Goal: Task Accomplishment & Management: Complete application form

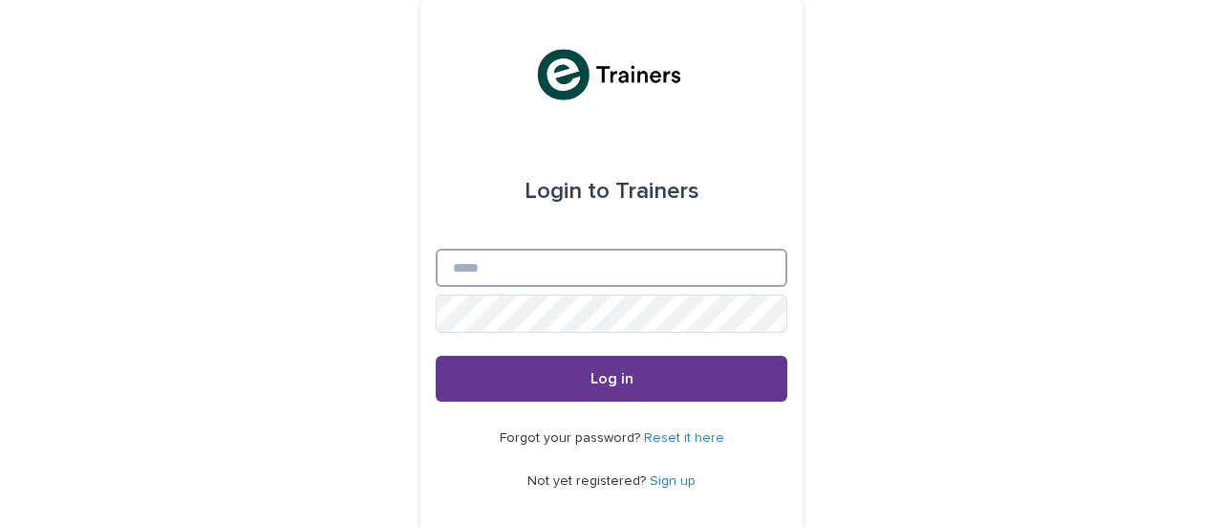
type input "**********"
click at [556, 377] on button "Log in" at bounding box center [612, 378] width 352 height 46
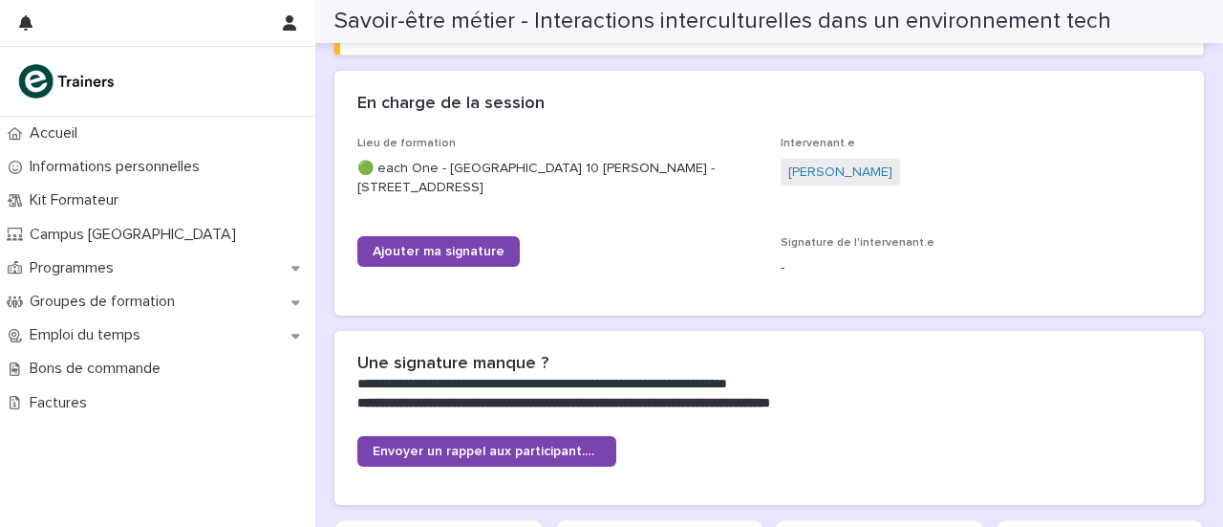
scroll to position [316, 0]
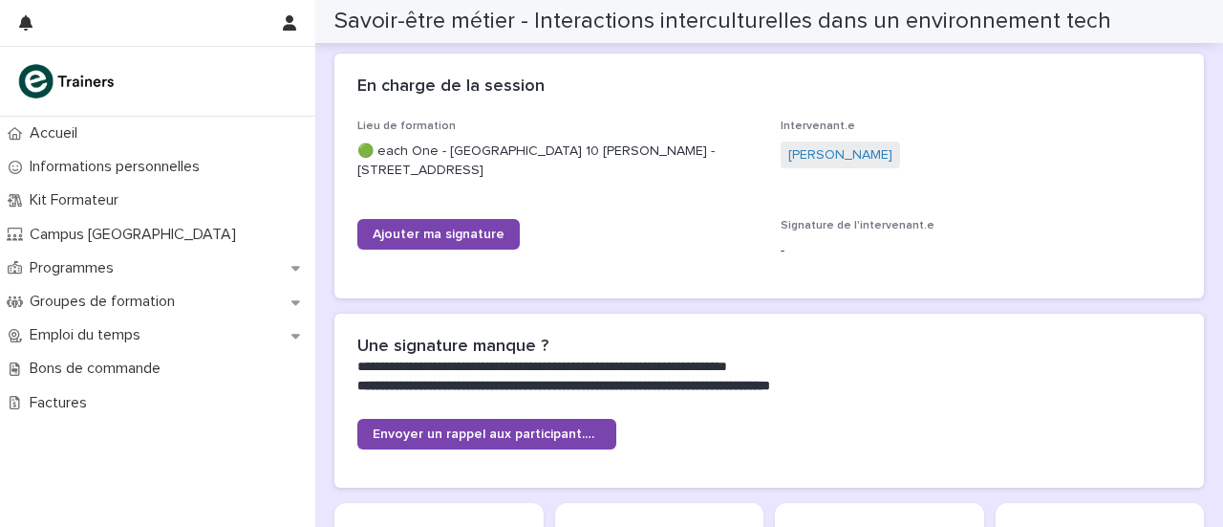
click at [405, 209] on div "Lieu de formation 🟢 each One - Montreuil - Salle 10 Irène - 102 Rue de Paris, 9…" at bounding box center [769, 197] width 824 height 156
click at [410, 254] on div "Ajouter ma signature" at bounding box center [557, 242] width 400 height 46
click at [418, 237] on span "Ajouter ma signature" at bounding box center [439, 233] width 132 height 13
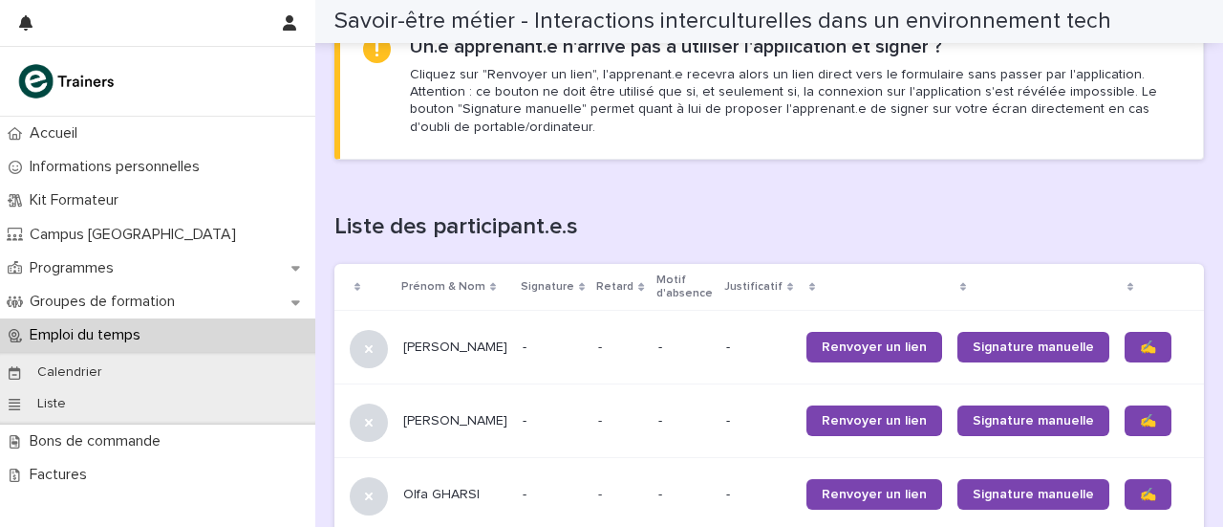
scroll to position [1318, 0]
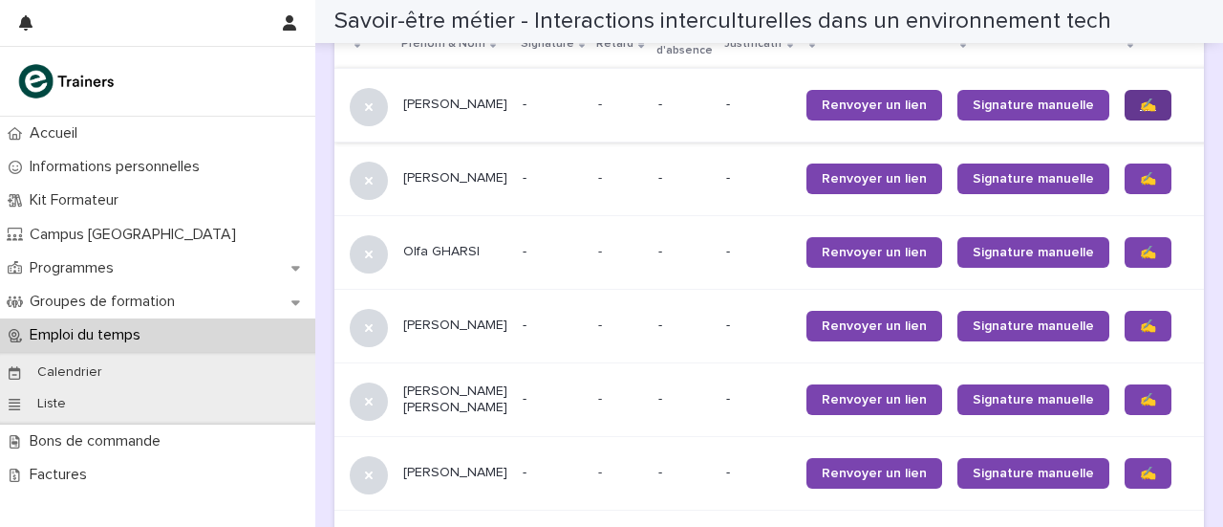
click at [1140, 100] on span "✍️" at bounding box center [1148, 104] width 16 height 13
click at [1140, 179] on span "✍️" at bounding box center [1148, 178] width 16 height 13
click at [1140, 246] on span "✍️" at bounding box center [1148, 252] width 16 height 13
click at [1140, 324] on span "✍️" at bounding box center [1148, 325] width 16 height 13
click at [1140, 396] on span "✍️" at bounding box center [1148, 399] width 16 height 13
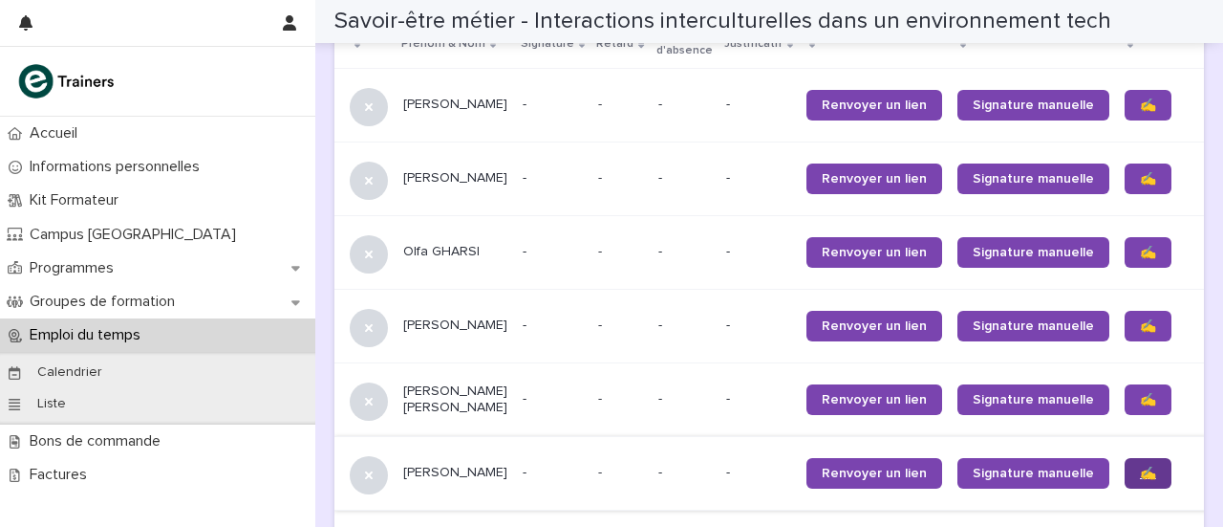
click at [1125, 463] on link "✍️" at bounding box center [1148, 473] width 47 height 31
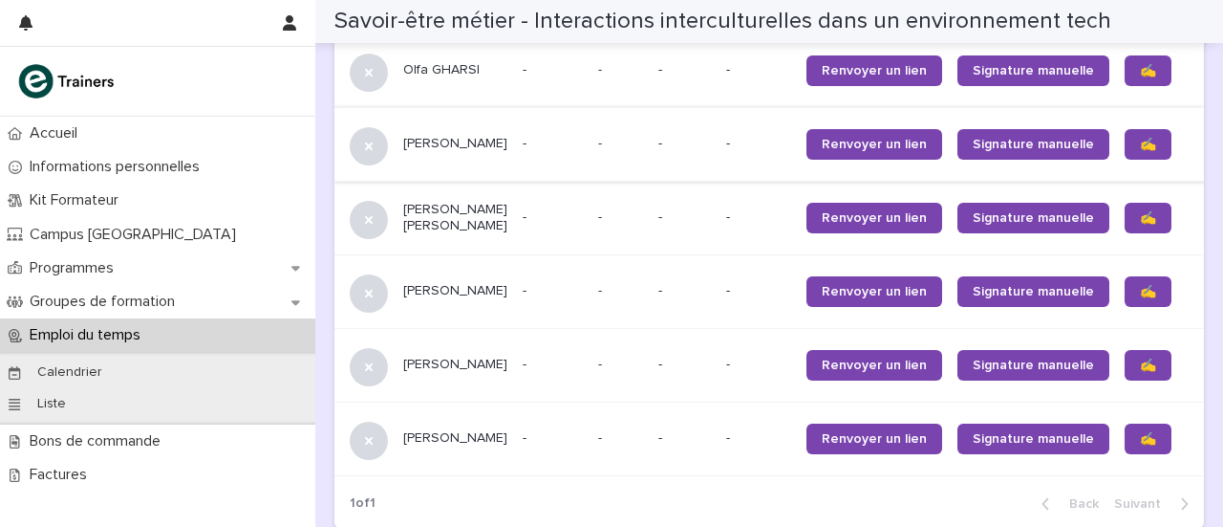
scroll to position [1500, 0]
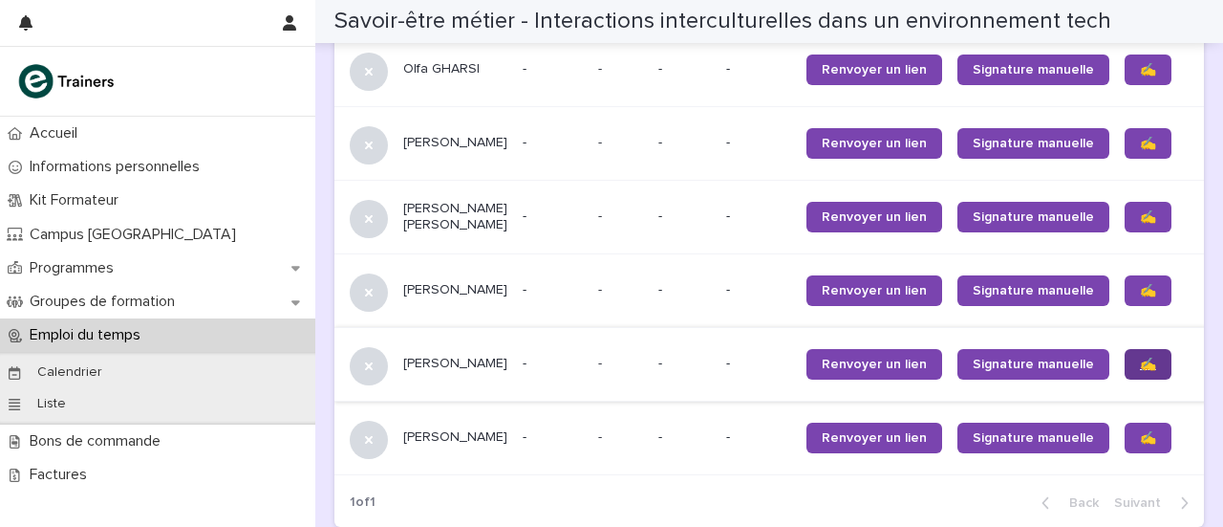
click at [1140, 360] on span "✍️" at bounding box center [1148, 363] width 16 height 13
click at [1125, 453] on link "✍️" at bounding box center [1148, 437] width 47 height 31
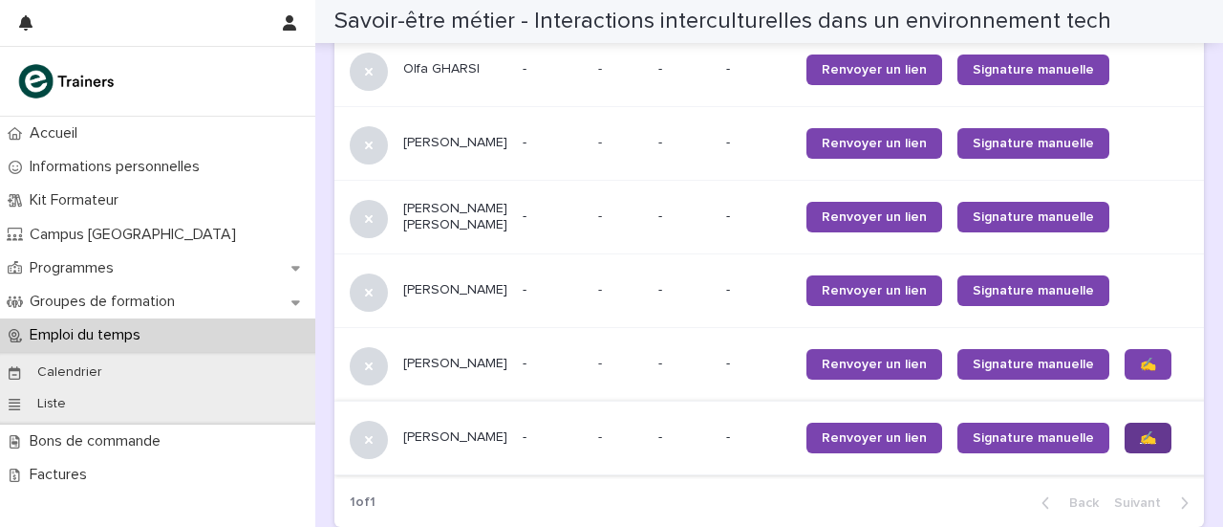
click at [1125, 453] on link "✍️" at bounding box center [1148, 437] width 47 height 31
